Goal: Task Accomplishment & Management: Complete application form

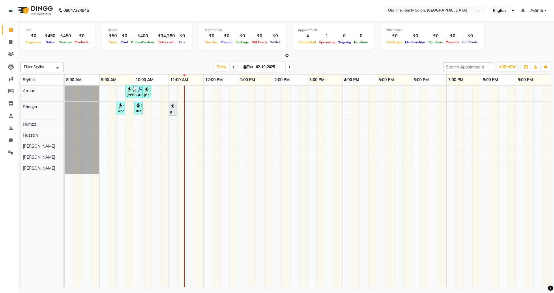
click at [157, 172] on div "[PERSON_NAME], TK04, 09:45 AM-10:15 AM, Hair Styling-Hair Cut (Men) [PERSON_NAM…" at bounding box center [308, 185] width 486 height 201
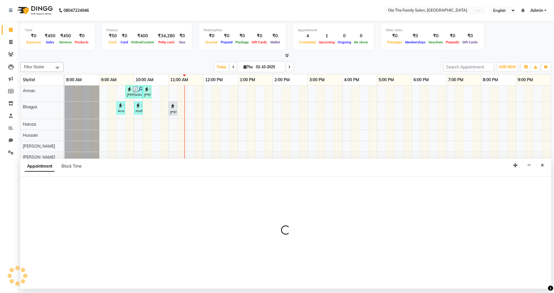
select select "93025"
select select "tentative"
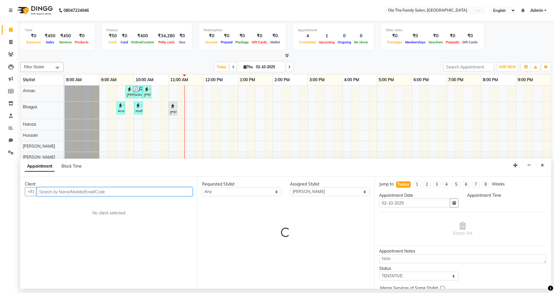
select select "630"
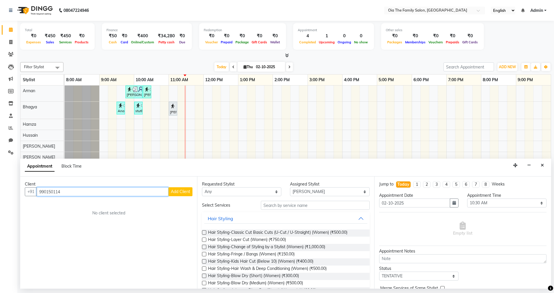
type input "990150114"
click at [183, 193] on span "Add Client" at bounding box center [180, 191] width 19 height 5
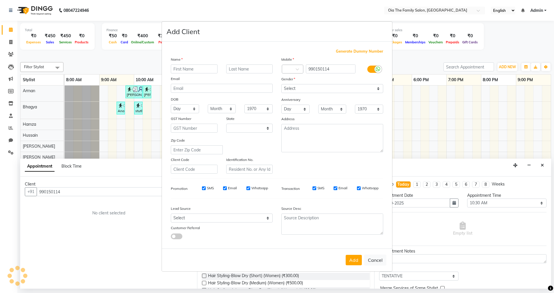
select select "22"
type input "Aditi"
click at [351, 90] on select "Select [DEMOGRAPHIC_DATA] [DEMOGRAPHIC_DATA] Other Prefer Not To Say" at bounding box center [332, 88] width 102 height 9
select select "[DEMOGRAPHIC_DATA]"
click at [281, 84] on select "Select [DEMOGRAPHIC_DATA] [DEMOGRAPHIC_DATA] Other Prefer Not To Say" at bounding box center [332, 88] width 102 height 9
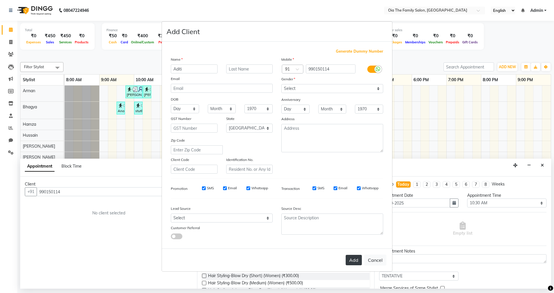
click at [353, 263] on button "Add" at bounding box center [354, 260] width 16 height 10
select select
select select "null"
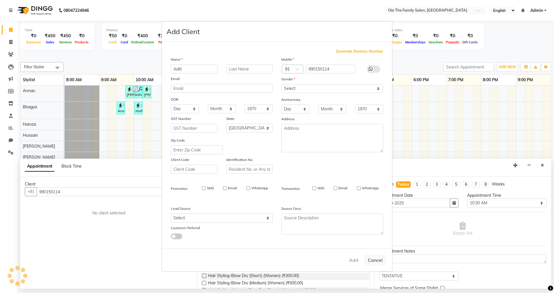
select select
checkbox input "false"
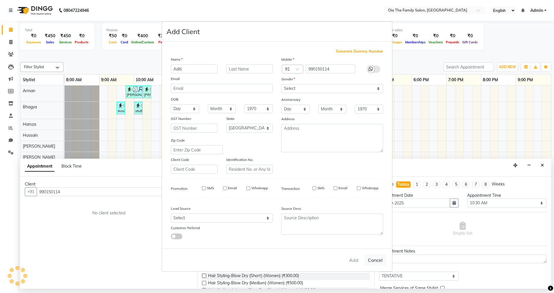
checkbox input "false"
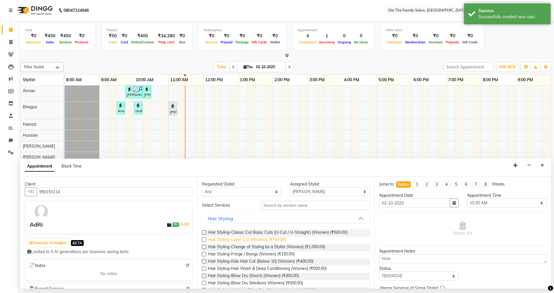
click at [281, 240] on span "Hair Styling-Layer Cut (Women) (₹750.00)" at bounding box center [247, 239] width 78 height 7
checkbox input "false"
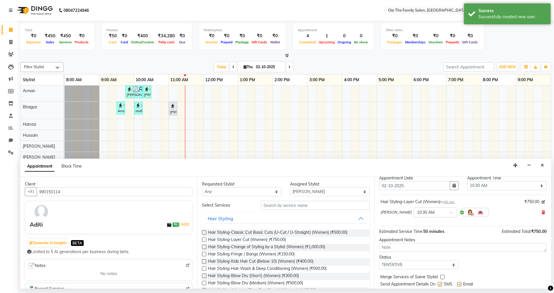
scroll to position [34, 0]
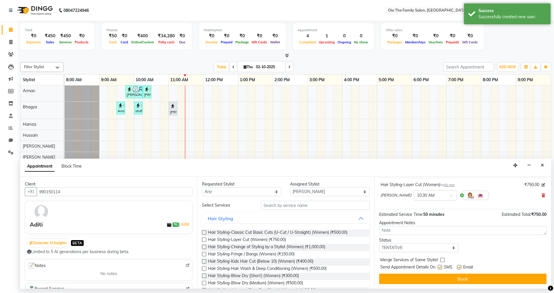
click at [461, 267] on label at bounding box center [459, 267] width 4 height 4
click at [461, 267] on input "checkbox" at bounding box center [459, 268] width 4 height 4
checkbox input "false"
click at [442, 269] on div "SMS" at bounding box center [447, 267] width 19 height 7
click at [440, 266] on label at bounding box center [440, 267] width 4 height 4
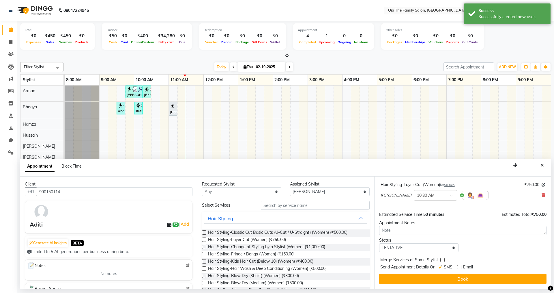
click at [440, 266] on input "checkbox" at bounding box center [440, 268] width 4 height 4
checkbox input "false"
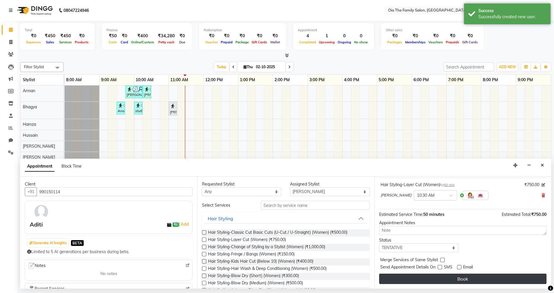
click at [439, 275] on button "Book" at bounding box center [462, 278] width 167 height 10
